Goal: Task Accomplishment & Management: Manage account settings

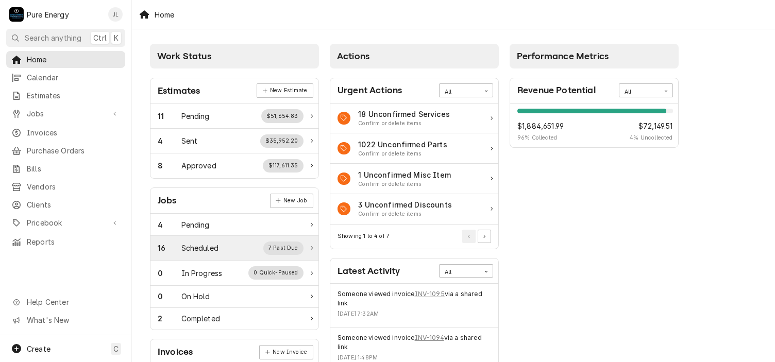
click at [228, 249] on div "16 Scheduled 7 Past Due" at bounding box center [231, 248] width 146 height 13
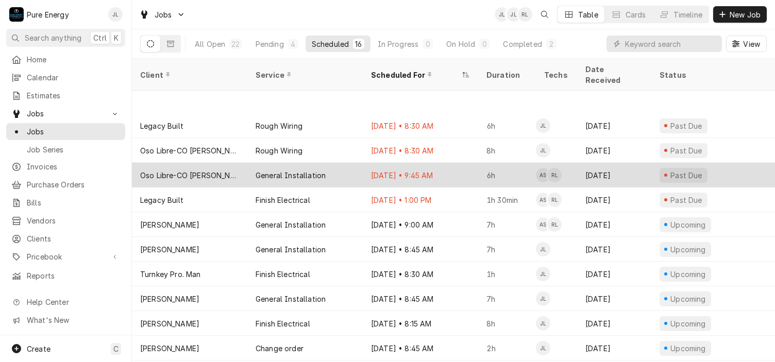
scroll to position [103, 0]
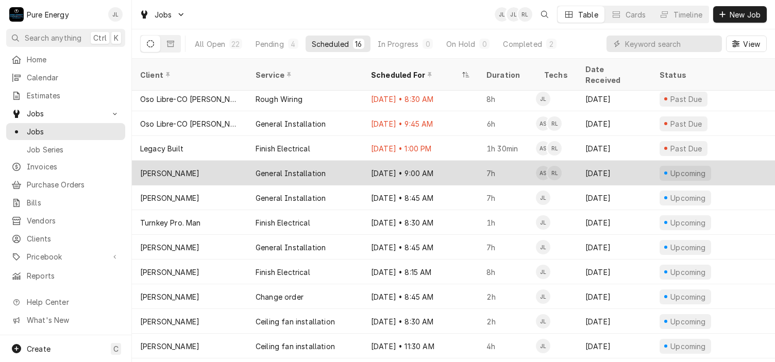
click at [450, 161] on div "Sep 29 • 9:00 AM" at bounding box center [420, 173] width 115 height 25
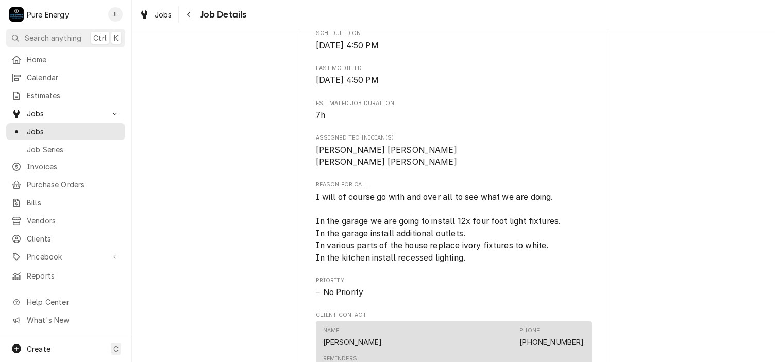
scroll to position [421, 0]
